Goal: Navigation & Orientation: Find specific page/section

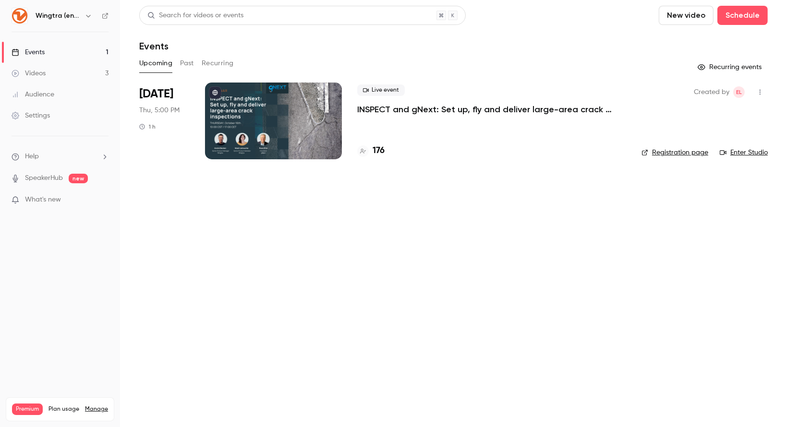
click at [79, 18] on h6 "Wingtra (english)" at bounding box center [58, 16] width 45 height 10
click at [84, 15] on icon "button" at bounding box center [88, 16] width 8 height 8
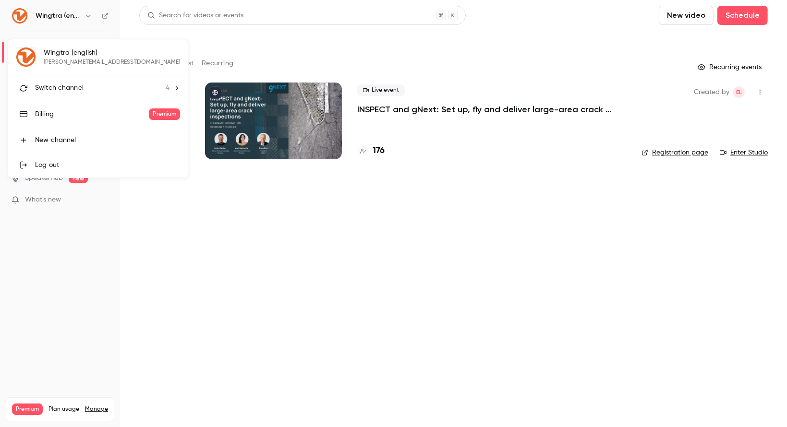
click at [79, 80] on li "Switch channel 4" at bounding box center [98, 87] width 180 height 25
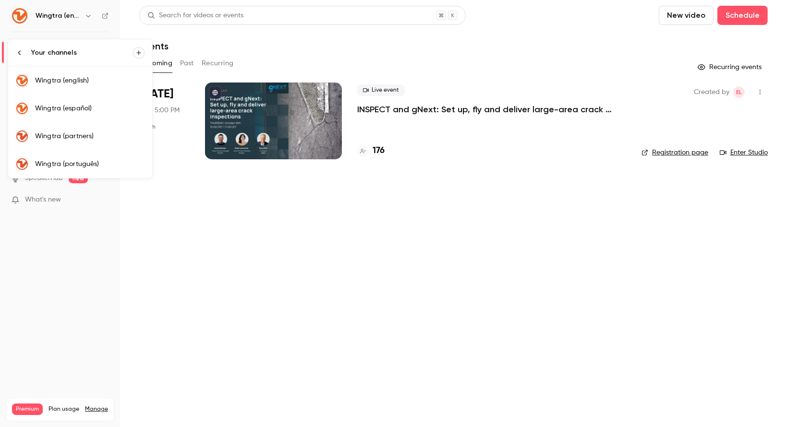
click at [98, 156] on link "Wingtra (português)" at bounding box center [80, 164] width 144 height 28
